Goal: Navigation & Orientation: Find specific page/section

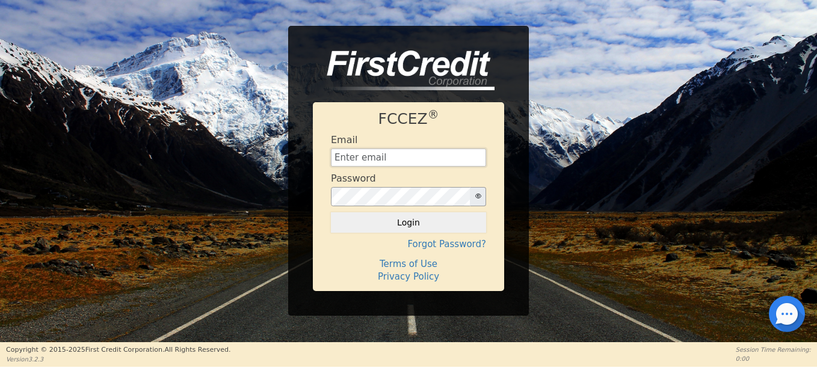
click at [423, 154] on input "text" at bounding box center [408, 158] width 155 height 18
paste input "[EMAIL_ADDRESS][DOMAIN_NAME]"
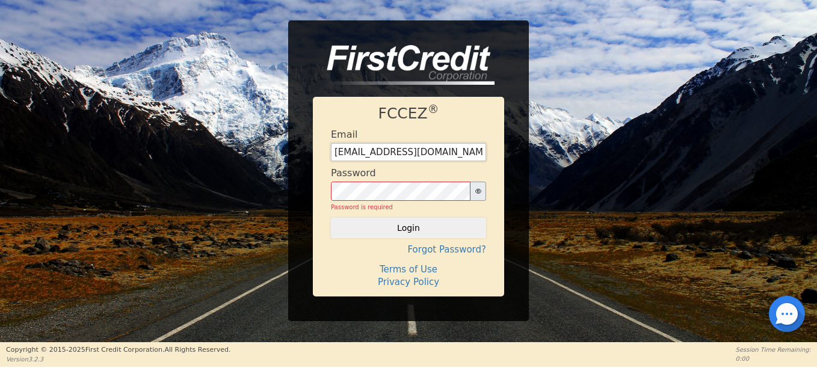
type input "[EMAIL_ADDRESS][DOMAIN_NAME]"
click at [425, 217] on form "Email [EMAIL_ADDRESS][DOMAIN_NAME] Password Password is required Login" at bounding box center [408, 184] width 155 height 110
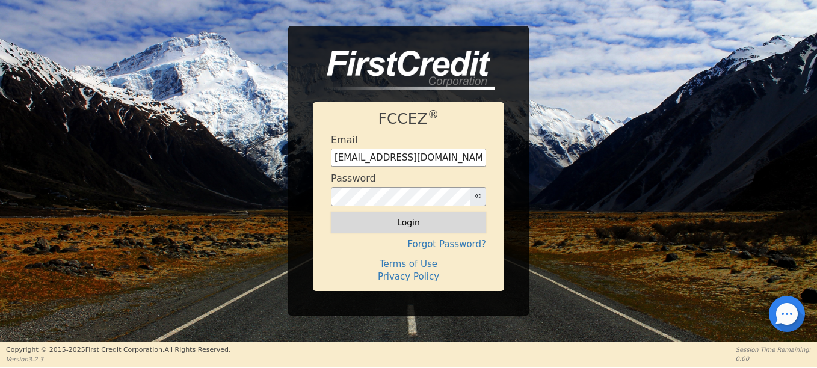
click at [388, 224] on button "Login" at bounding box center [408, 222] width 155 height 20
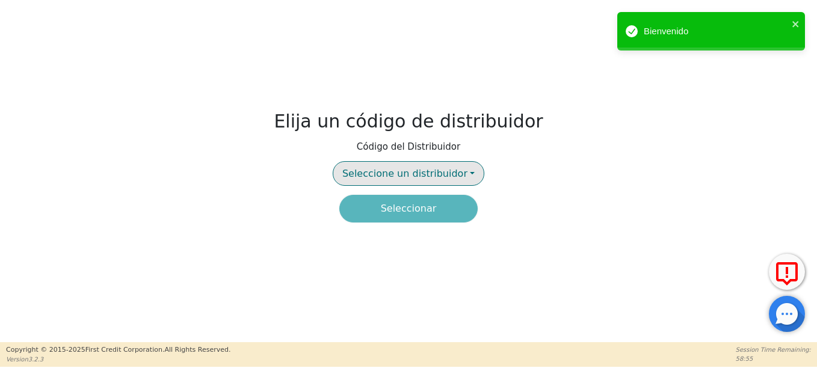
click at [456, 176] on span "Seleccione un distribuidor" at bounding box center [404, 173] width 125 height 11
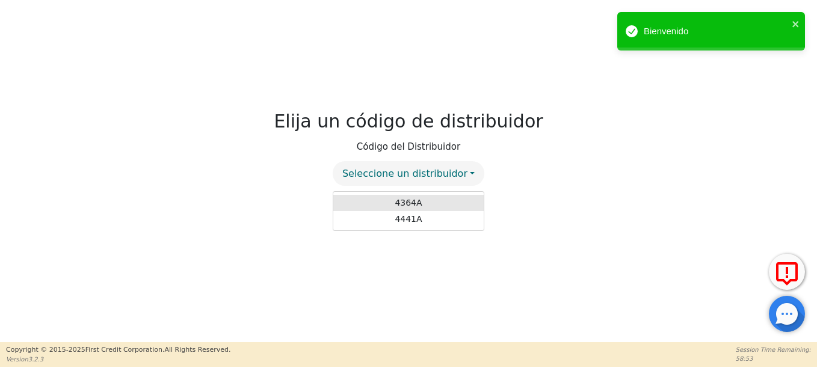
click at [445, 200] on link "4364A" at bounding box center [408, 203] width 150 height 16
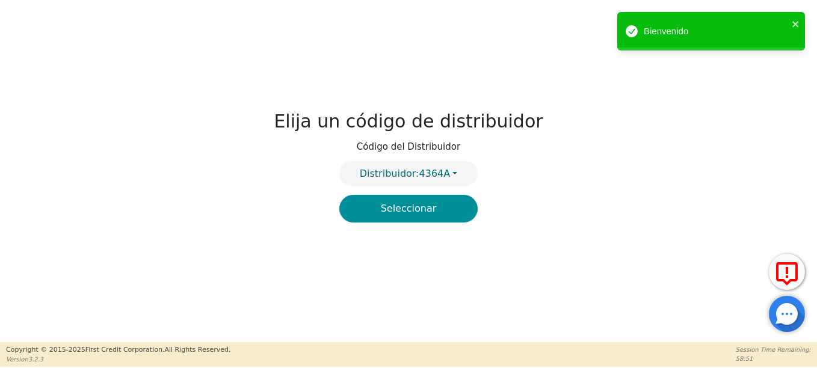
click at [445, 212] on button "Seleccionar" at bounding box center [408, 209] width 138 height 28
